Goal: Transaction & Acquisition: Purchase product/service

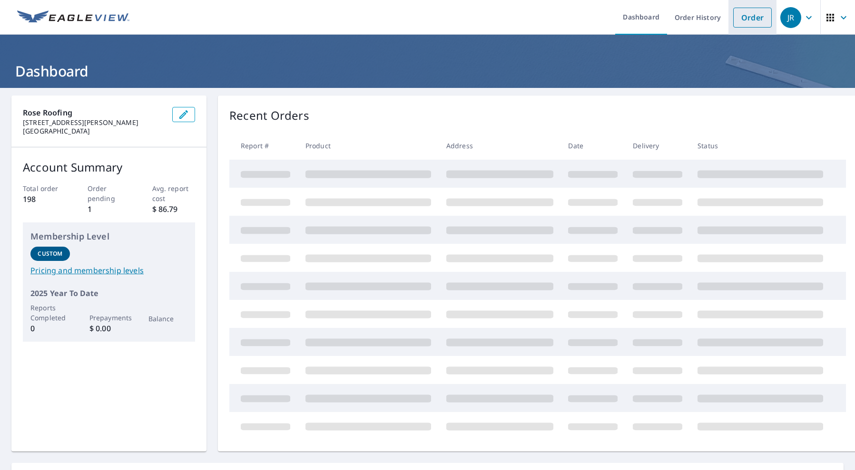
click at [755, 21] on link "Order" at bounding box center [752, 18] width 39 height 20
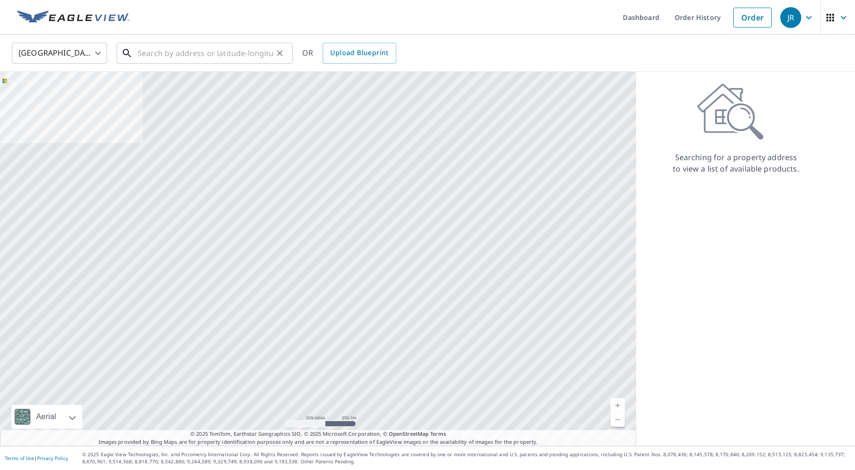
click at [214, 51] on input "text" at bounding box center [205, 53] width 136 height 27
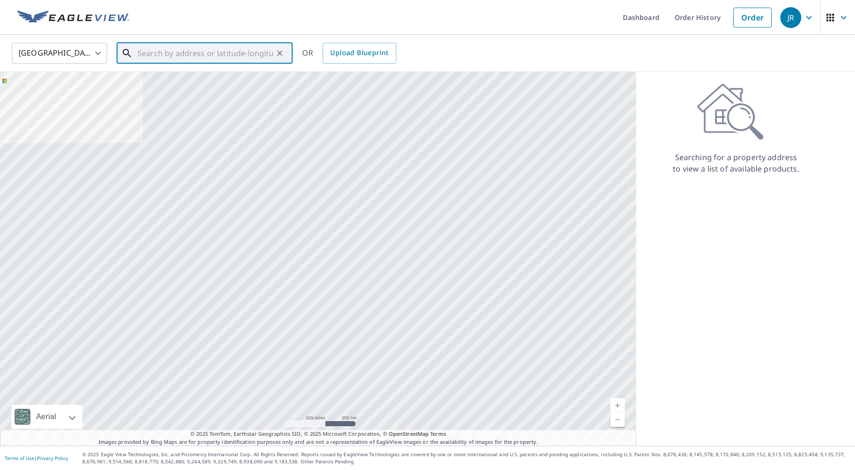
paste input "[STREET_ADDRESS]"
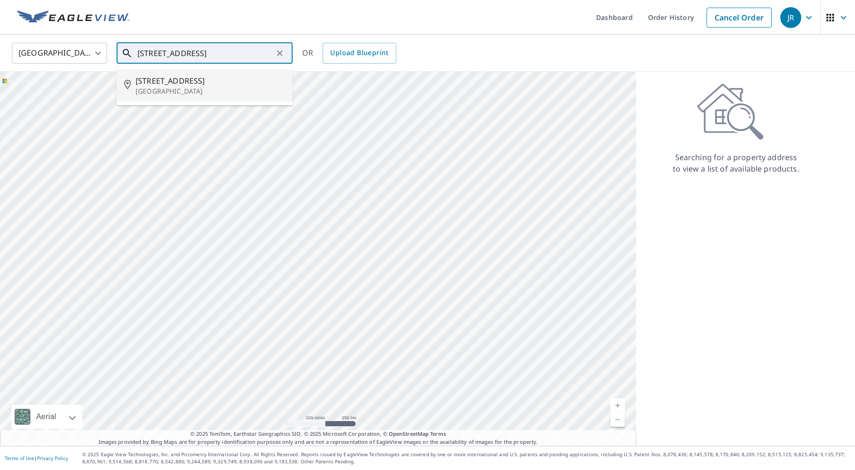
click at [213, 78] on span "[STREET_ADDRESS]" at bounding box center [210, 80] width 149 height 11
type input "[STREET_ADDRESS][PERSON_NAME]"
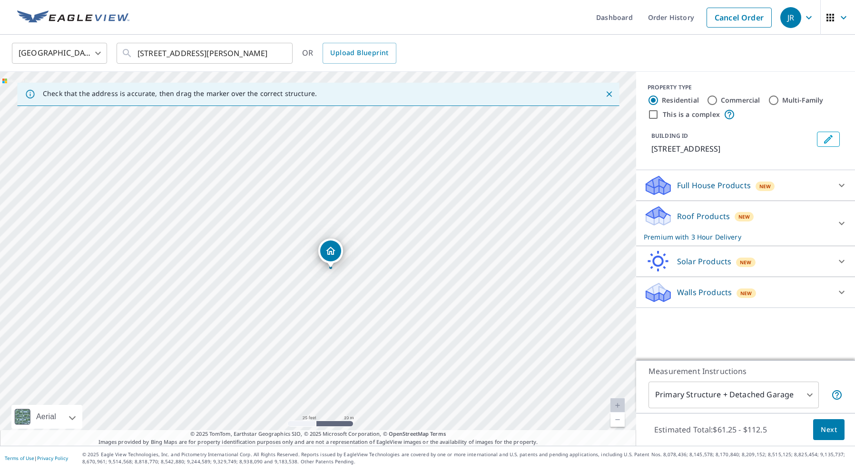
click at [818, 426] on button "Next" at bounding box center [828, 429] width 31 height 21
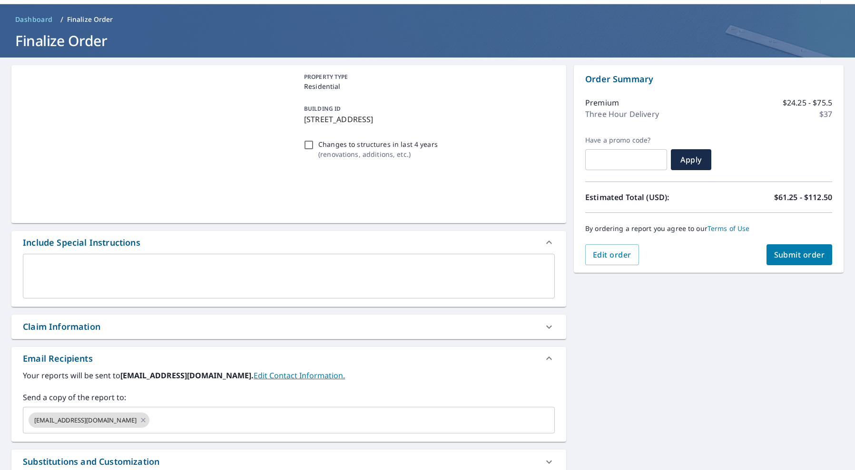
scroll to position [33, 0]
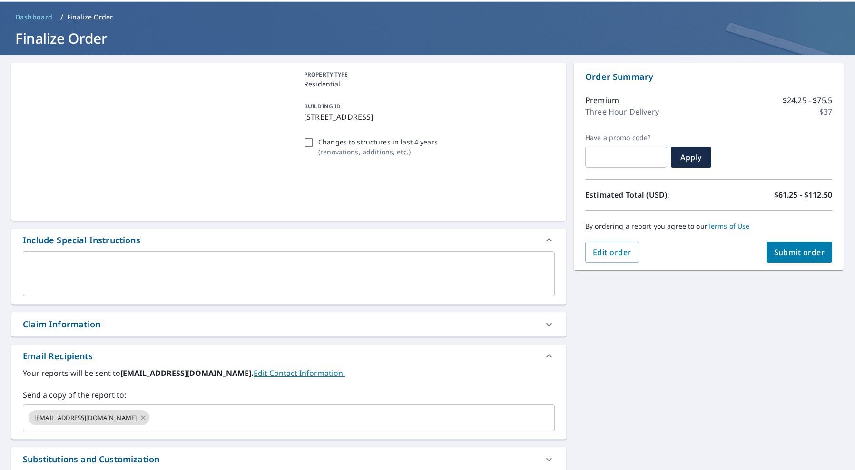
click at [816, 252] on span "Submit order" at bounding box center [799, 252] width 51 height 10
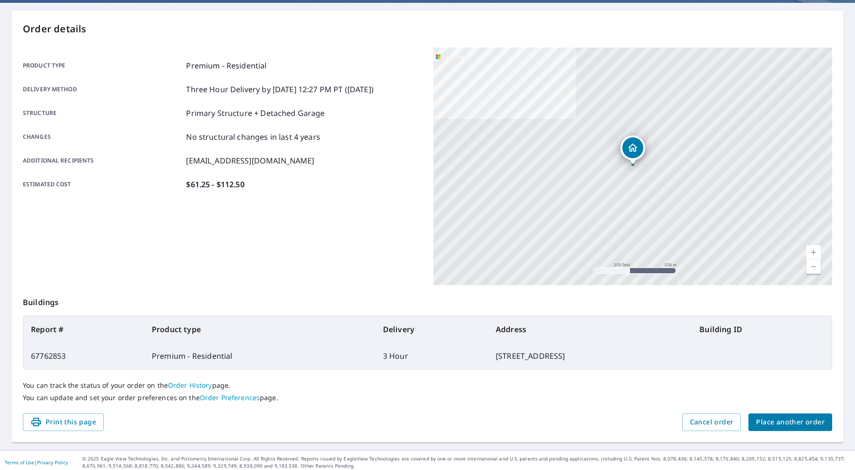
scroll to position [89, 0]
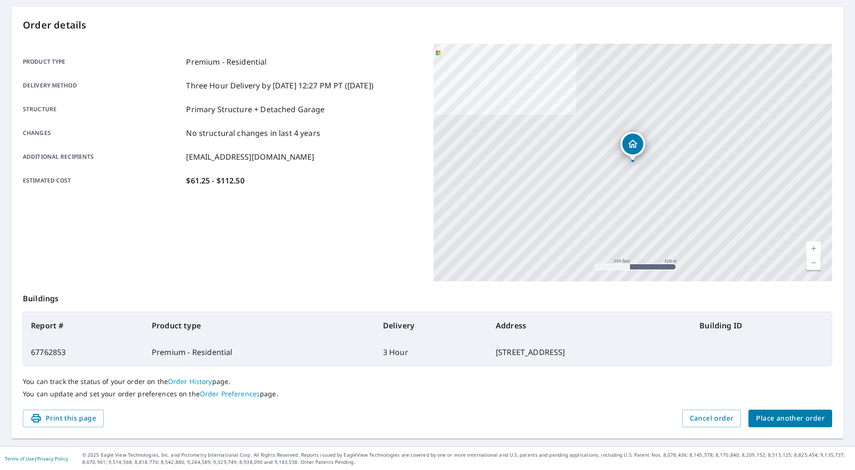
click at [794, 418] on span "Place another order" at bounding box center [790, 419] width 68 height 12
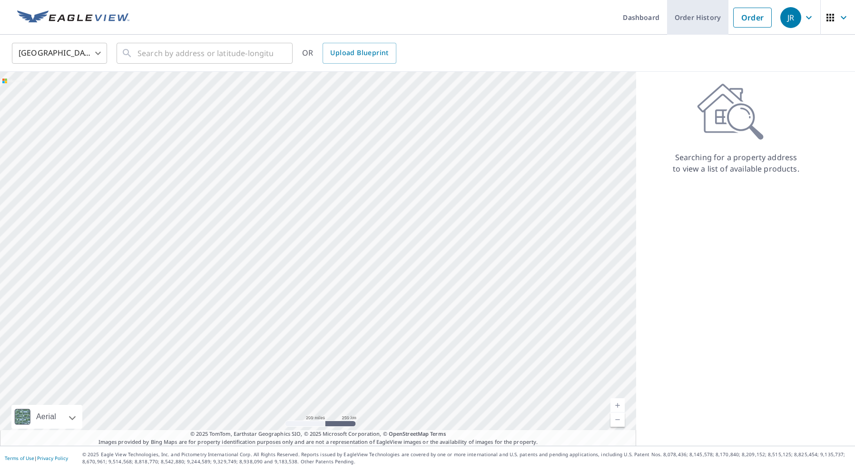
click at [706, 22] on link "Order History" at bounding box center [697, 17] width 61 height 35
